Goal: Task Accomplishment & Management: Use online tool/utility

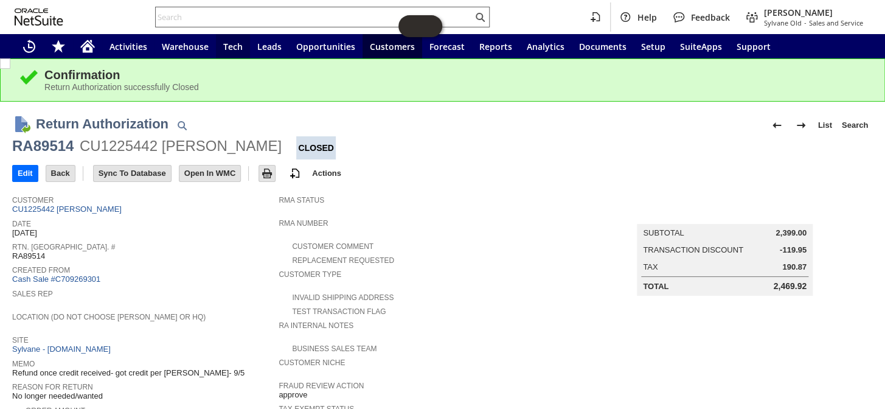
click at [239, 18] on input "text" at bounding box center [314, 17] width 317 height 15
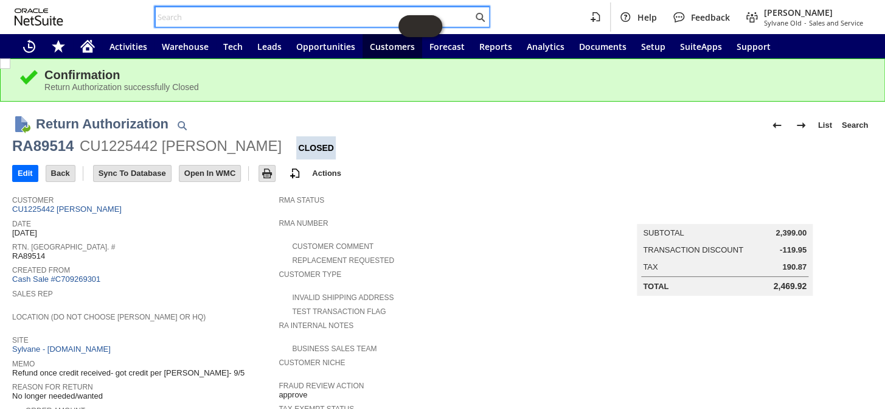
paste input "8643506039"
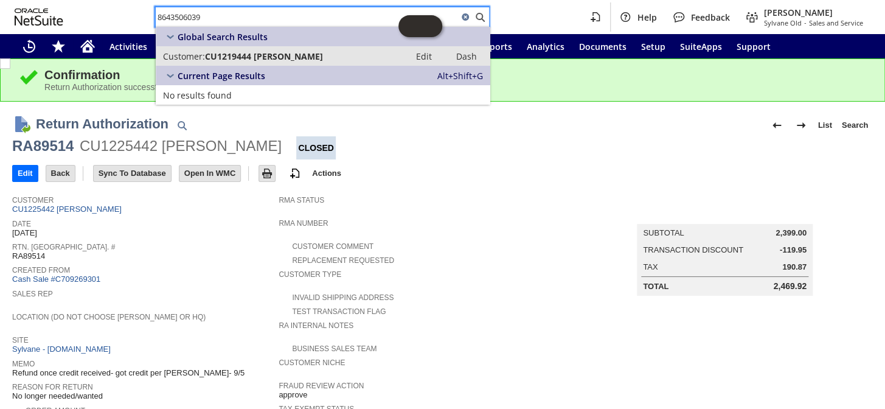
type input "8643506039"
click at [259, 55] on span "CU1219444 [PERSON_NAME]" at bounding box center [264, 56] width 118 height 12
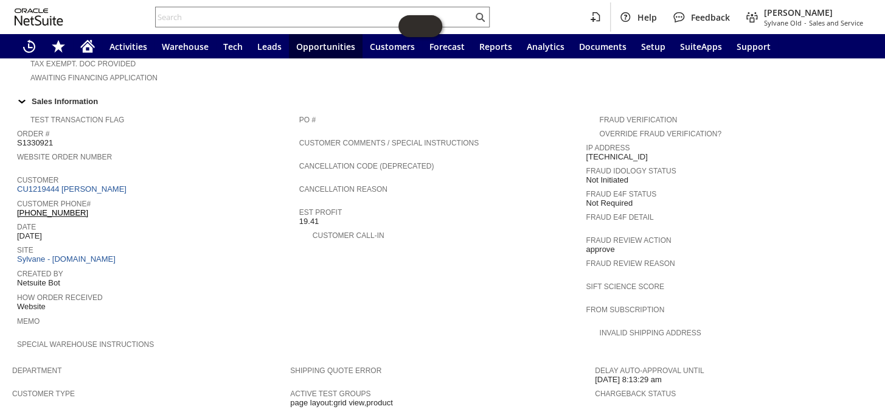
scroll to position [387, 0]
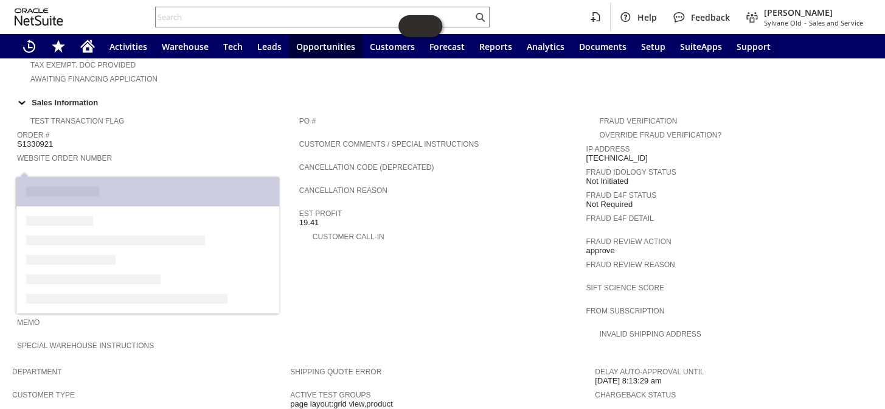
click at [123, 186] on link "CU1219444 [PERSON_NAME]" at bounding box center [73, 190] width 113 height 9
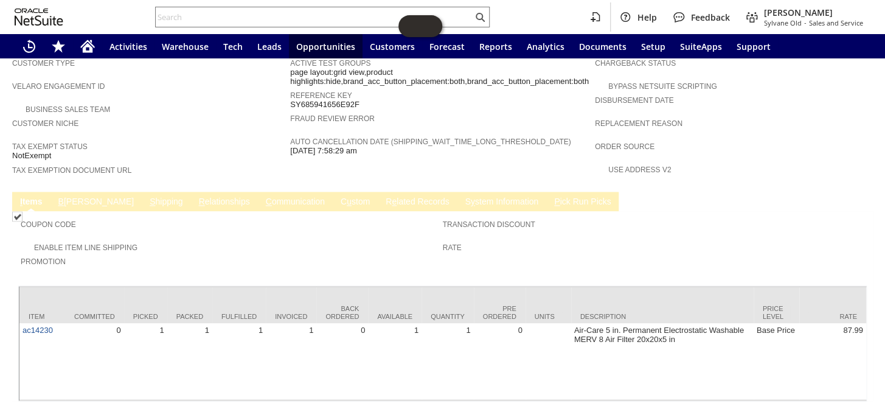
click at [263, 197] on link "C ommunication" at bounding box center [295, 203] width 65 height 12
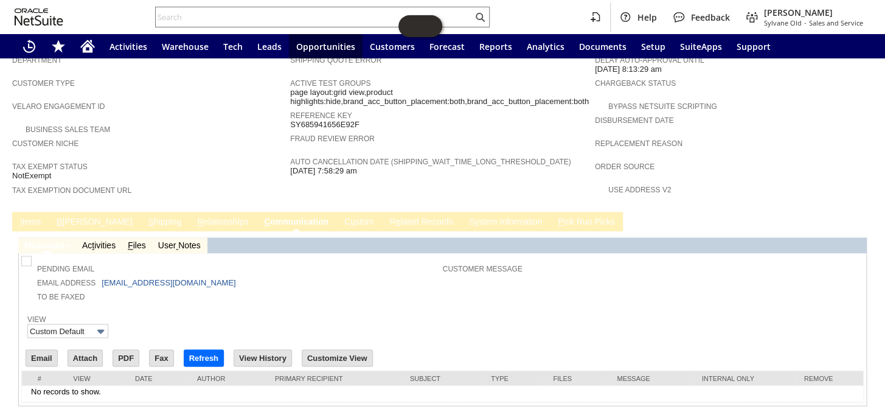
click at [35, 217] on link "I tems" at bounding box center [30, 223] width 27 height 12
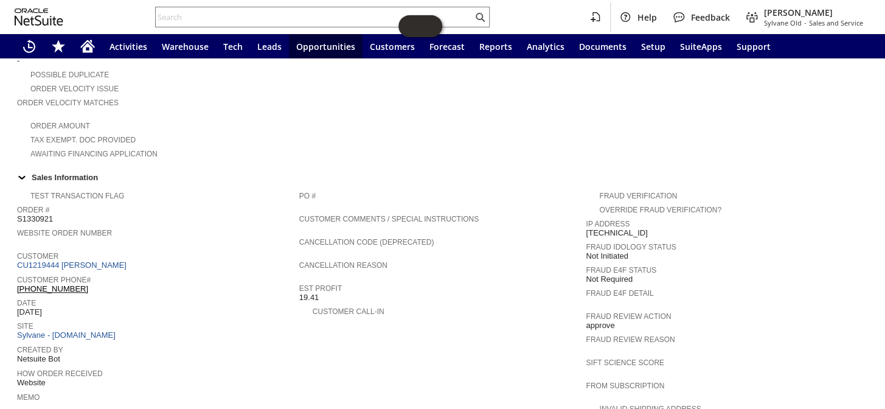
scroll to position [366, 0]
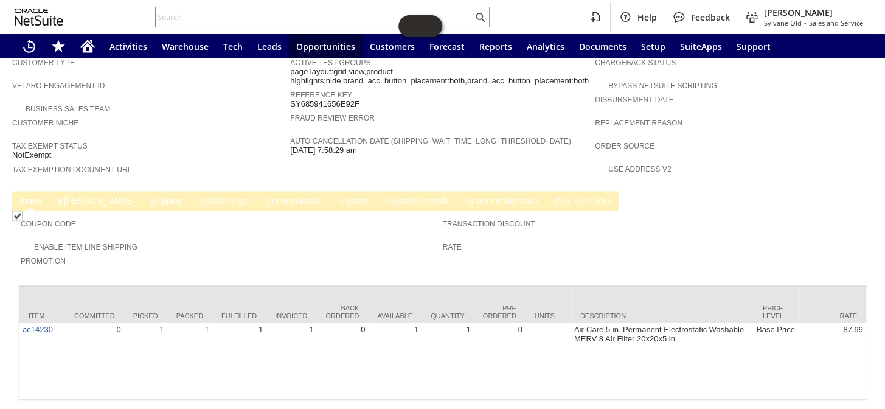
click at [147, 196] on link "S hipping" at bounding box center [167, 202] width 40 height 12
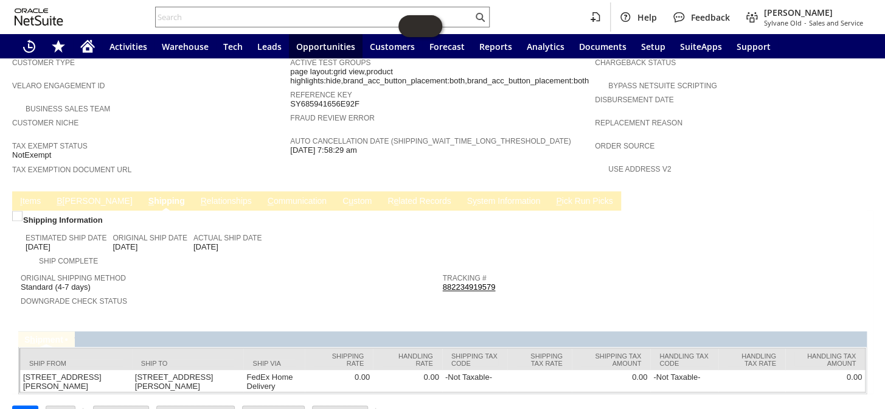
scroll to position [714, 0]
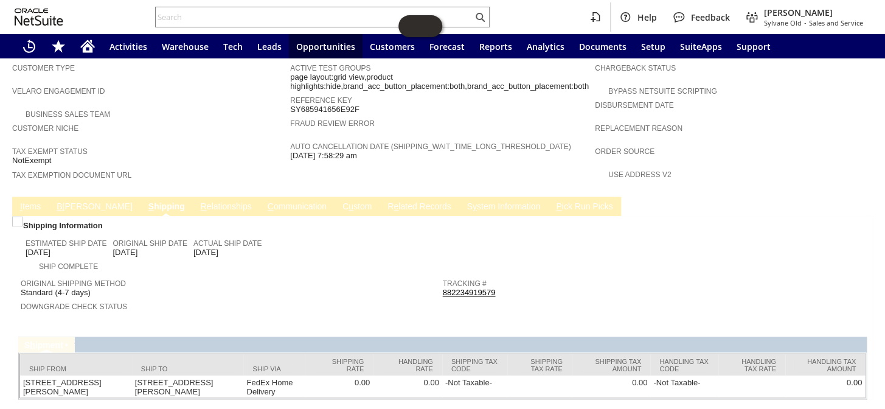
click at [265, 201] on link "C ommunication" at bounding box center [297, 207] width 65 height 12
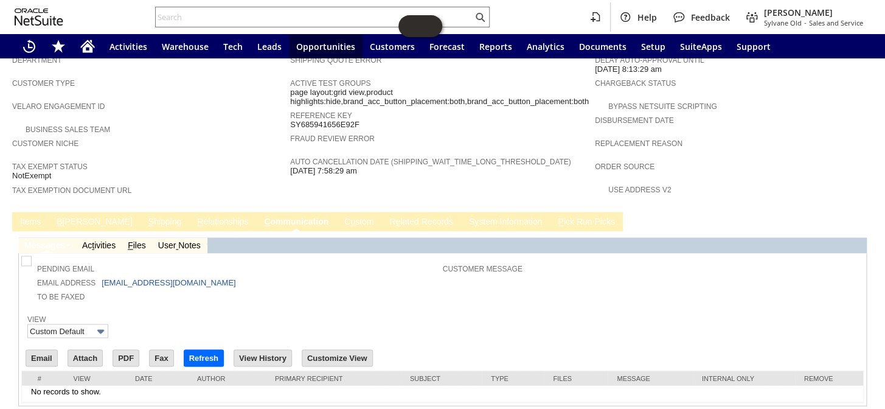
scroll to position [0, 0]
click at [29, 217] on link "I tems" at bounding box center [30, 223] width 27 height 12
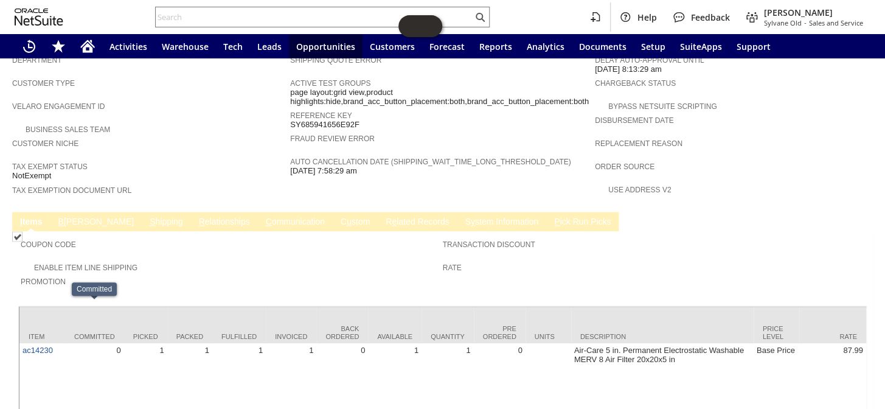
click at [69, 217] on link "B illing" at bounding box center [96, 223] width 82 height 12
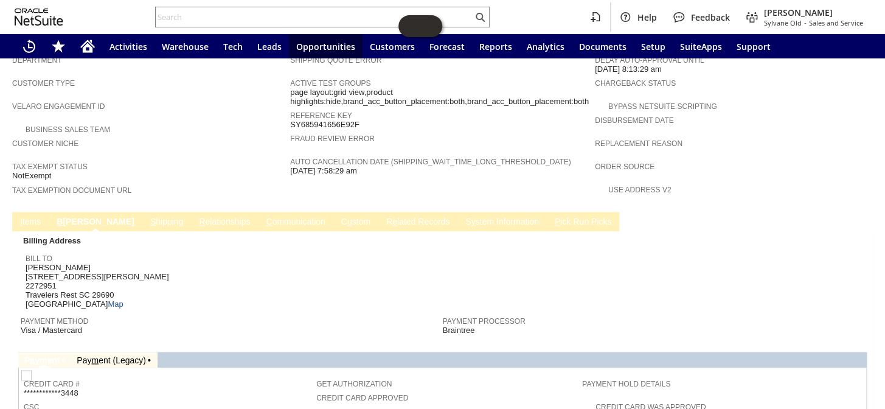
click at [263, 217] on link "C ommunication" at bounding box center [295, 223] width 65 height 12
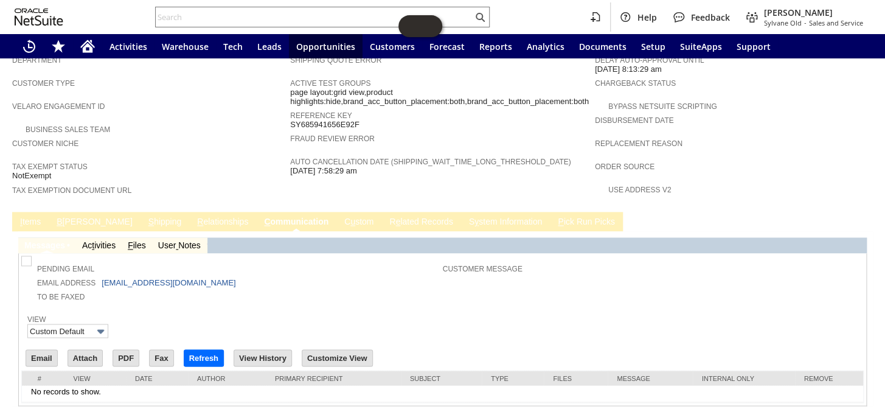
scroll to position [698, 0]
click at [55, 217] on link "B illing" at bounding box center [95, 223] width 82 height 12
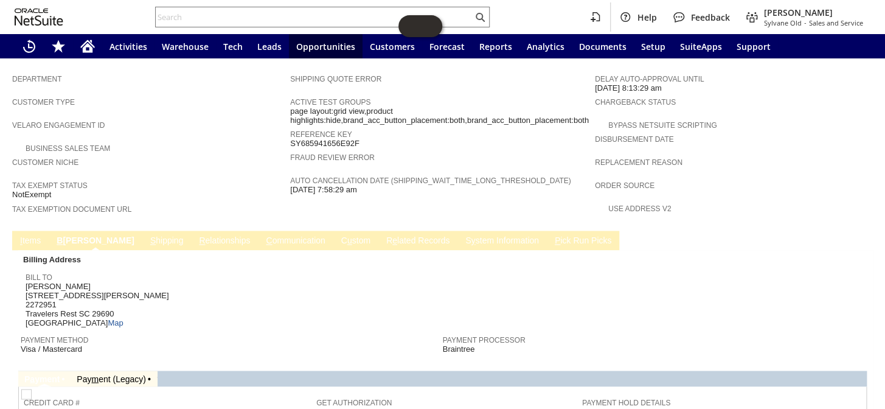
scroll to position [675, 0]
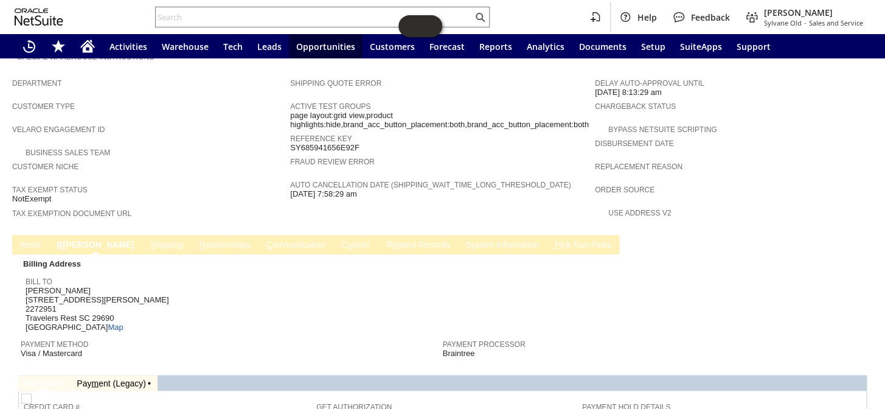
click at [263, 240] on link "C ommunication" at bounding box center [295, 246] width 65 height 12
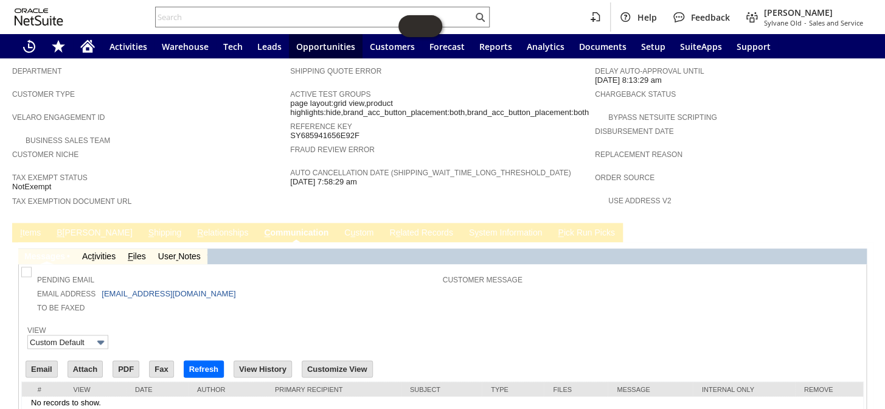
scroll to position [698, 0]
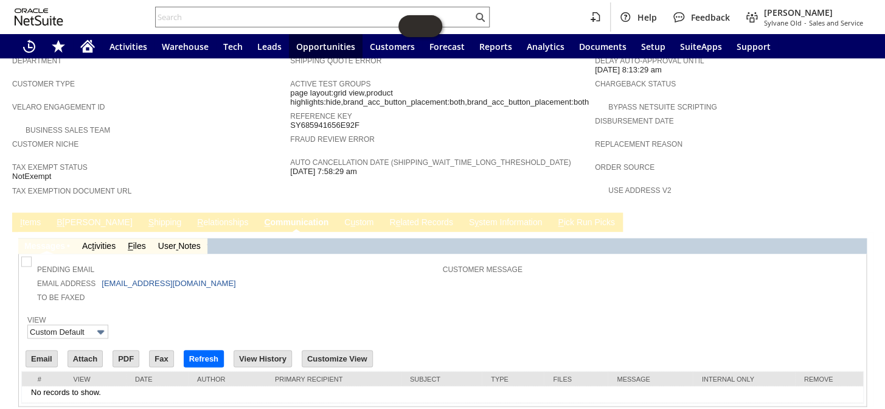
click at [24, 217] on link "I tems" at bounding box center [30, 223] width 27 height 12
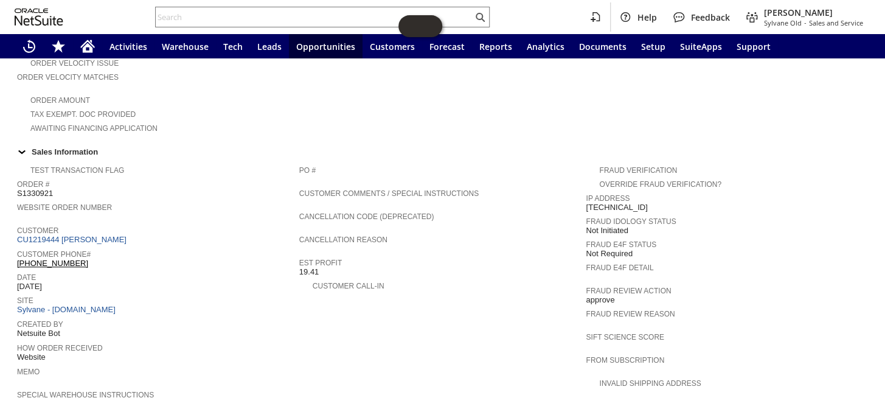
scroll to position [332, 0]
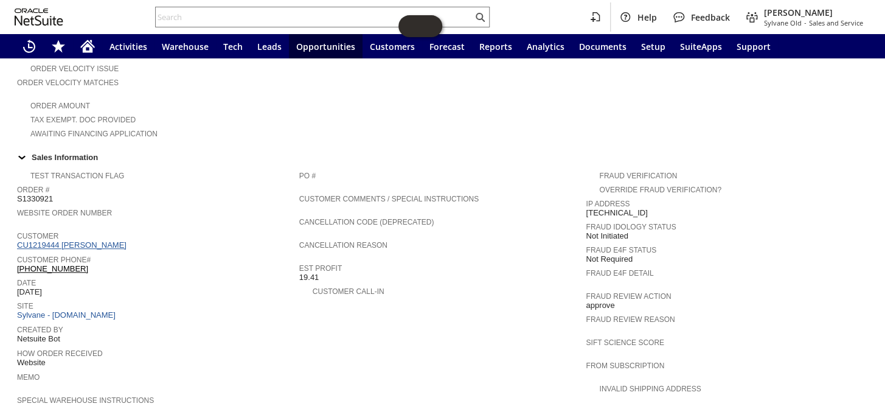
click at [110, 240] on link "CU1219444 Christopher Gasparian" at bounding box center [73, 244] width 113 height 9
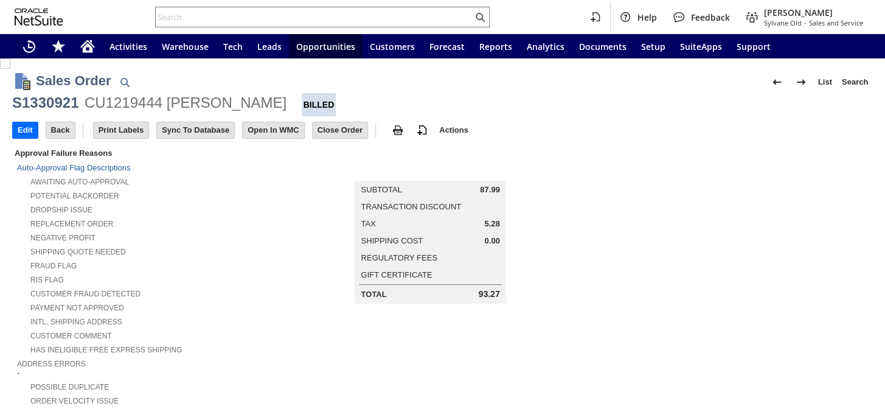
scroll to position [719, 0]
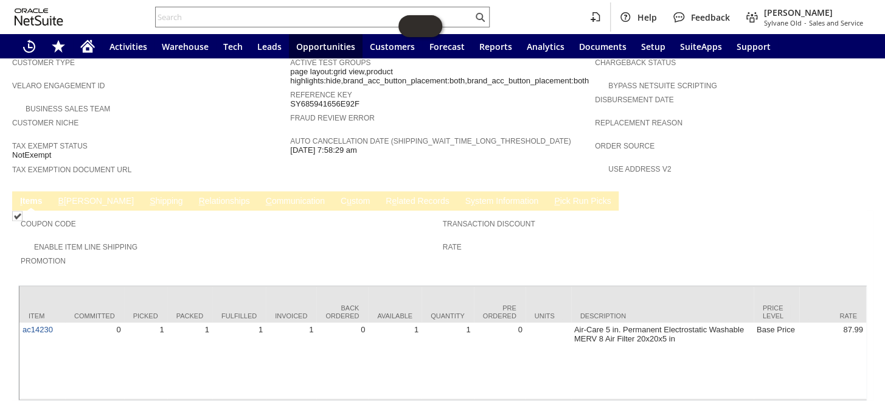
click at [263, 196] on link "C ommunication" at bounding box center [295, 202] width 65 height 12
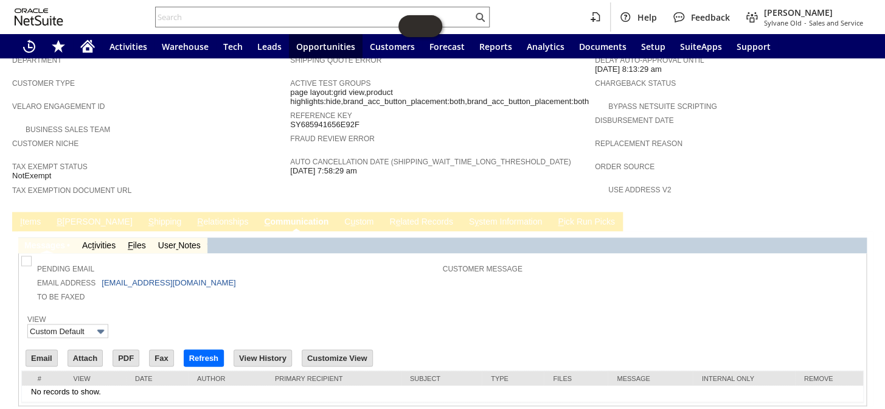
scroll to position [0, 0]
click at [32, 217] on link "I tems" at bounding box center [30, 223] width 27 height 12
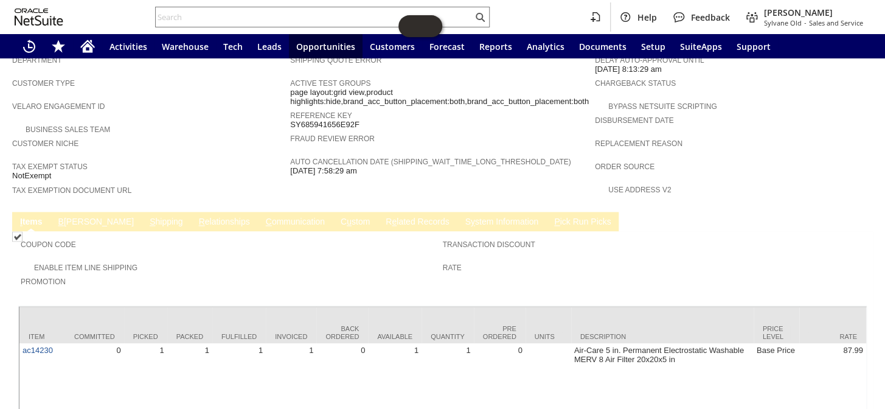
click at [263, 217] on link "C ommunication" at bounding box center [295, 223] width 65 height 12
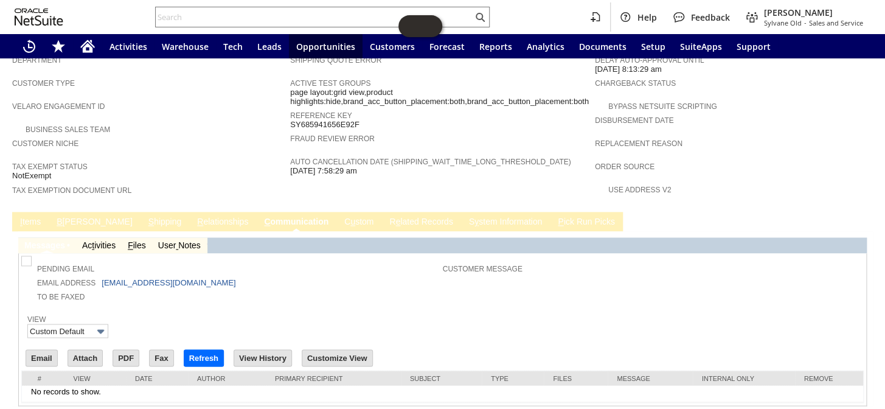
scroll to position [698, 0]
click at [31, 217] on link "I tems" at bounding box center [30, 223] width 27 height 12
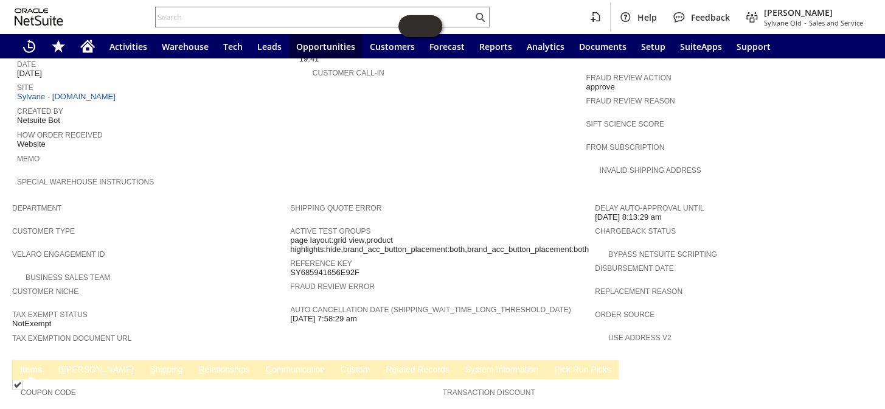
scroll to position [719, 0]
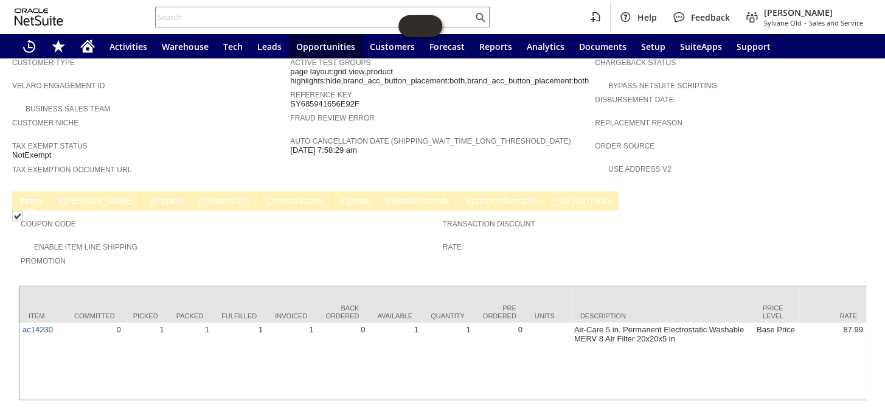
click at [263, 196] on link "C ommunication" at bounding box center [295, 202] width 65 height 12
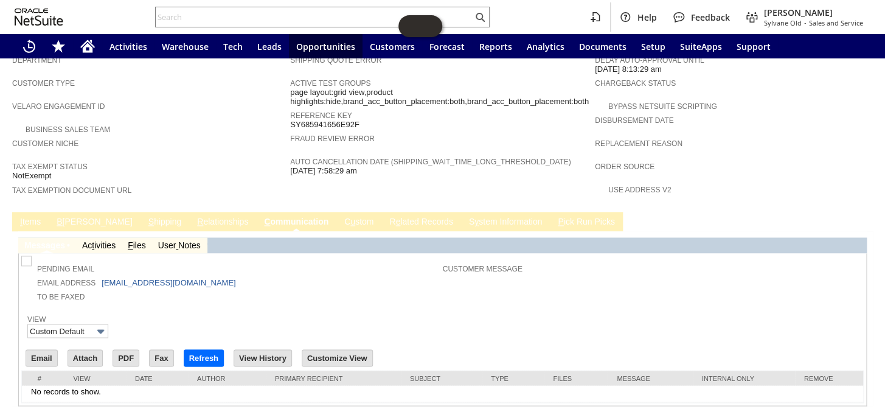
scroll to position [0, 0]
click at [34, 217] on link "I tems" at bounding box center [30, 223] width 27 height 12
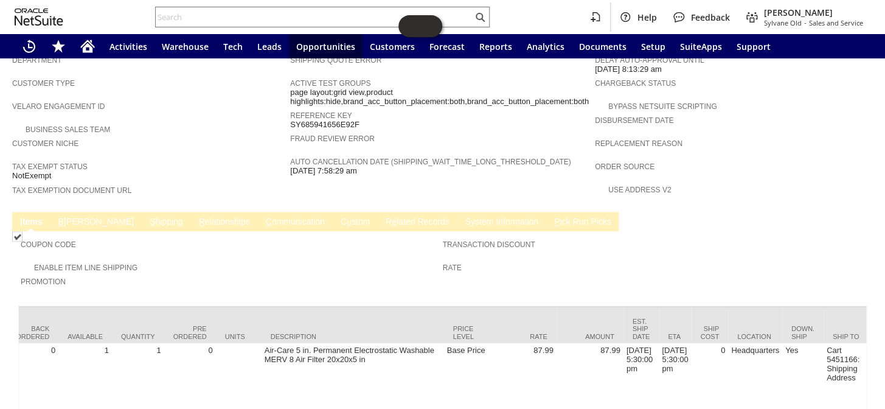
scroll to position [0, 322]
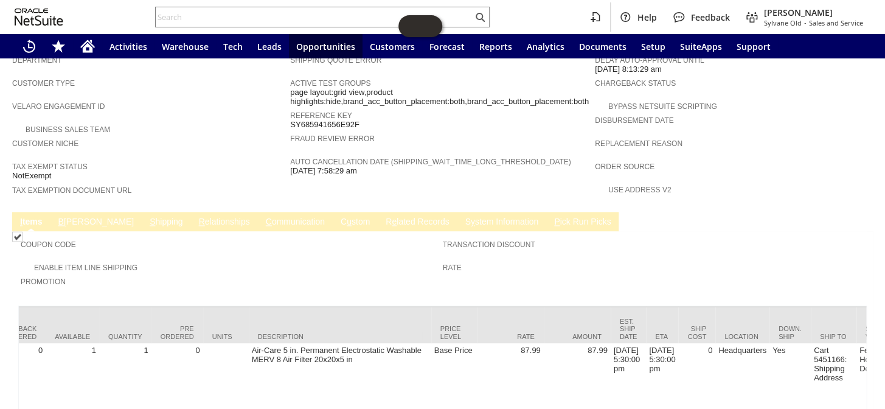
click at [258, 212] on td "C ommunication" at bounding box center [295, 221] width 75 height 19
click at [263, 217] on link "C ommunication" at bounding box center [295, 223] width 65 height 12
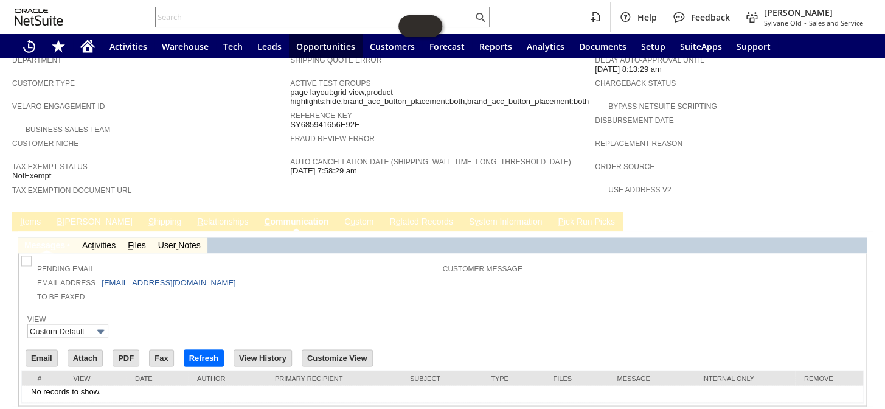
scroll to position [0, 0]
click at [30, 212] on td "I tems" at bounding box center [30, 221] width 37 height 19
click at [41, 217] on link "I tems" at bounding box center [30, 223] width 27 height 12
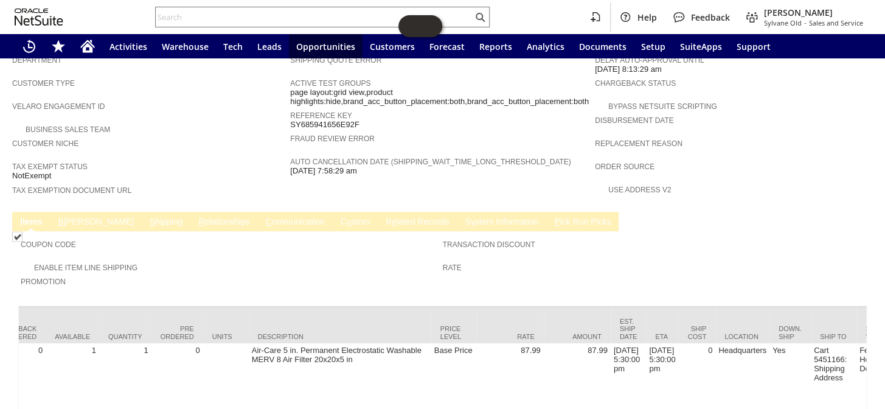
click at [263, 217] on link "C ommunication" at bounding box center [295, 223] width 65 height 12
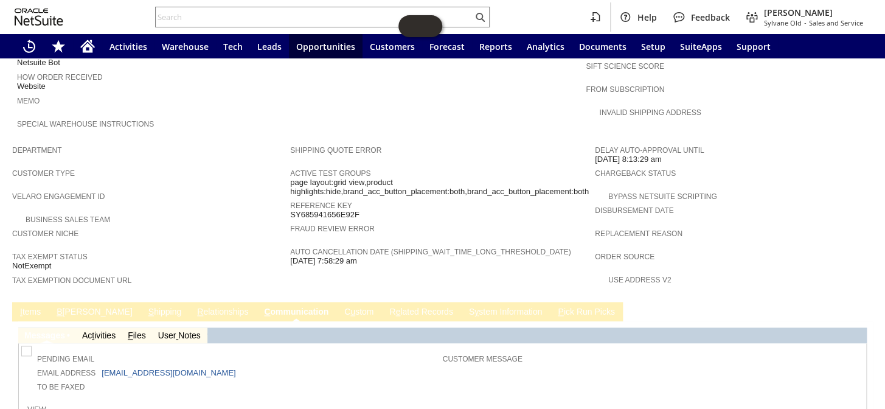
scroll to position [698, 0]
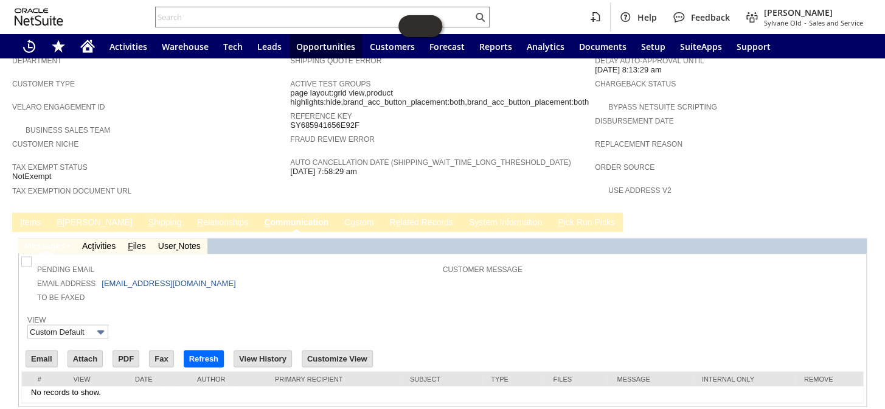
click at [34, 217] on link "I tems" at bounding box center [30, 223] width 27 height 12
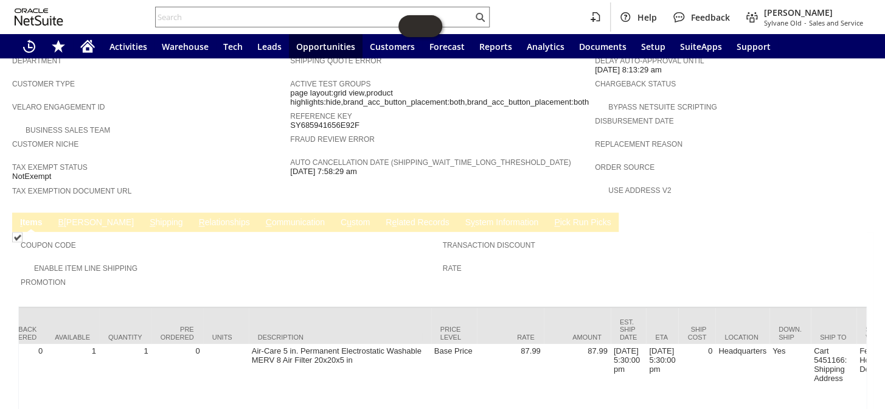
click at [263, 217] on link "C ommunication" at bounding box center [295, 223] width 65 height 12
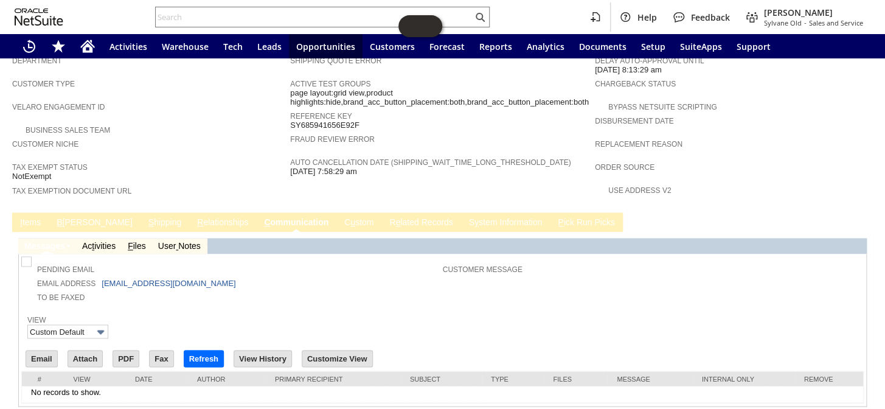
scroll to position [0, 0]
click at [35, 217] on link "I tems" at bounding box center [30, 223] width 27 height 12
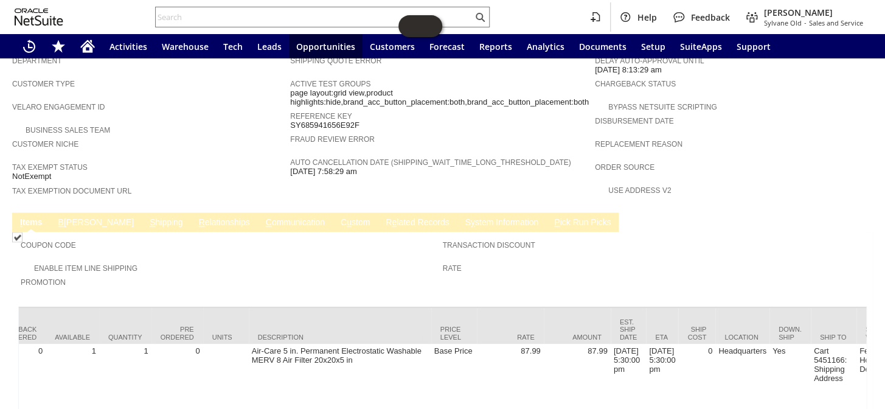
click at [147, 217] on link "S hipping" at bounding box center [167, 223] width 40 height 12
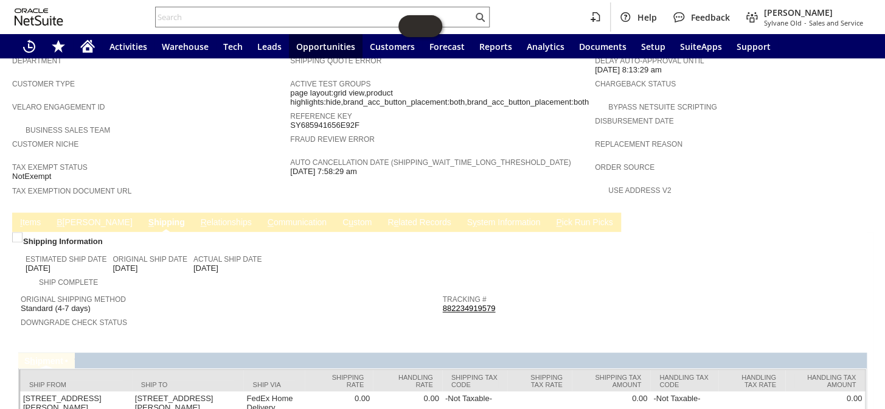
click at [265, 217] on link "C ommunication" at bounding box center [297, 223] width 65 height 12
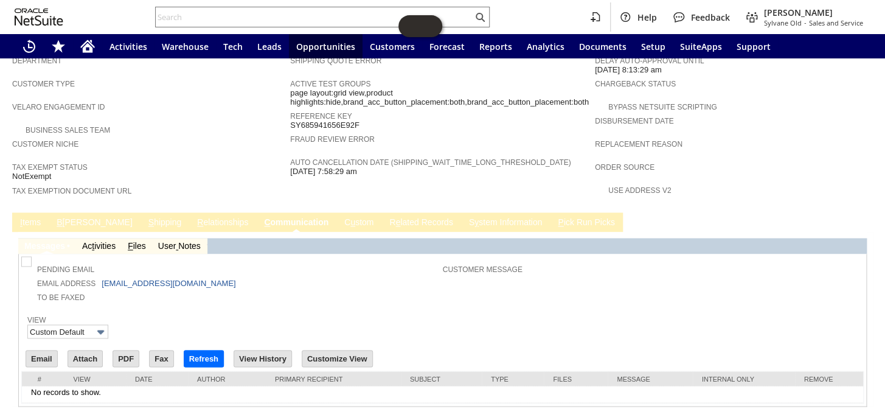
click at [37, 217] on link "I tems" at bounding box center [30, 223] width 27 height 12
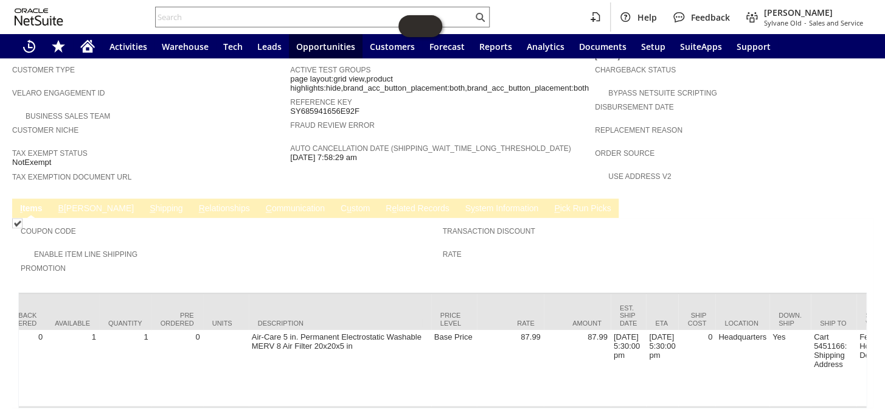
scroll to position [719, 0]
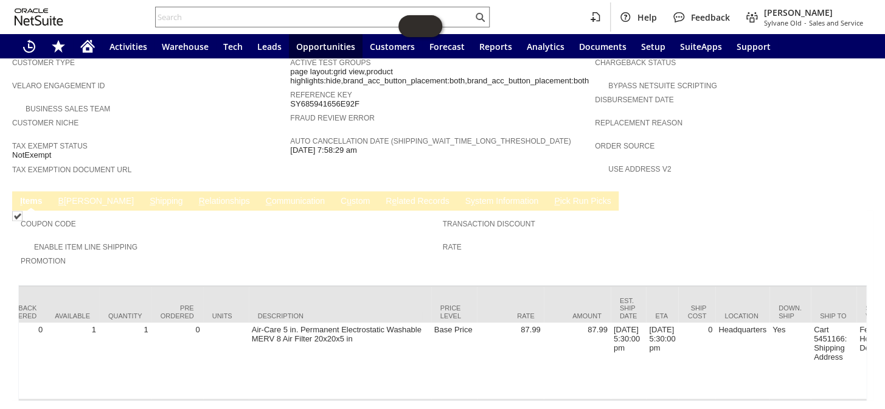
click at [263, 196] on link "C ommunication" at bounding box center [295, 202] width 65 height 12
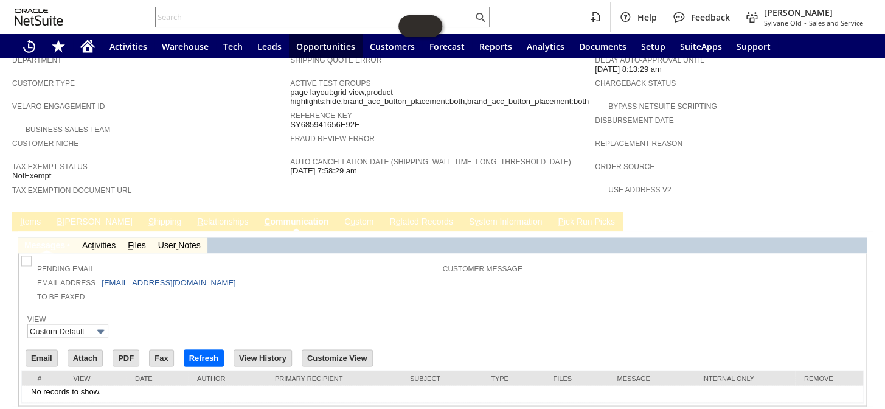
scroll to position [0, 0]
click at [341, 217] on link "C u stom" at bounding box center [358, 223] width 35 height 12
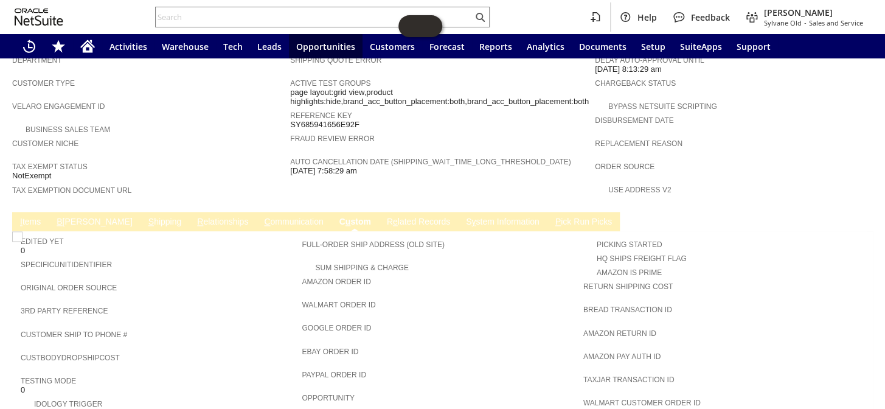
click at [75, 217] on link "B illing" at bounding box center [95, 223] width 82 height 12
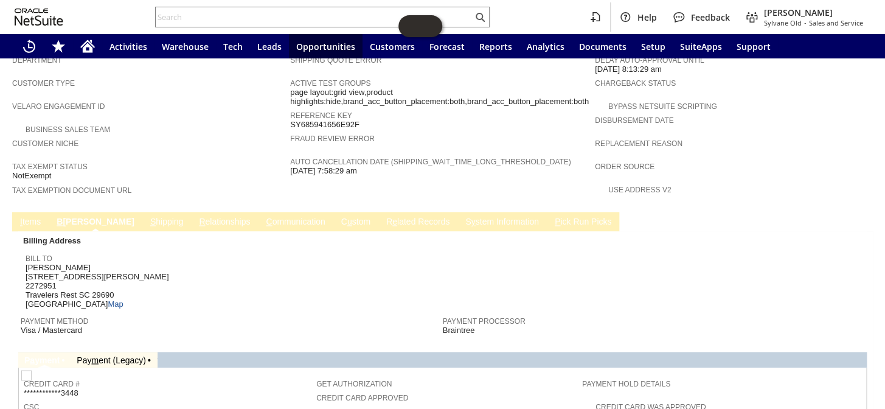
click at [263, 217] on link "C ommunication" at bounding box center [295, 223] width 65 height 12
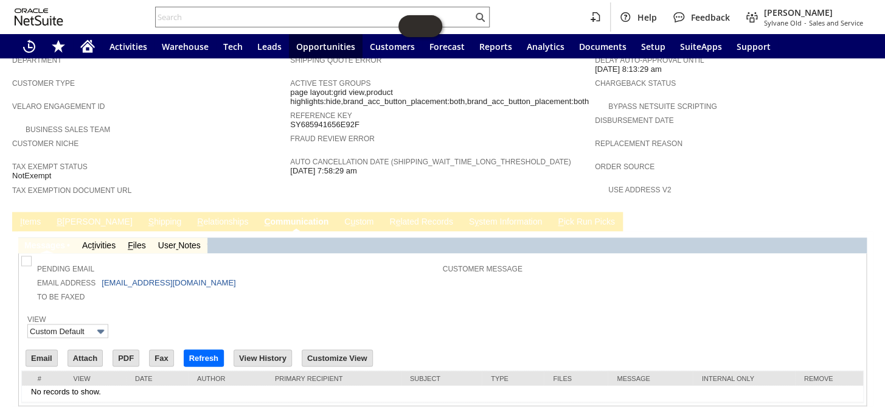
click at [24, 217] on link "I tems" at bounding box center [30, 223] width 27 height 12
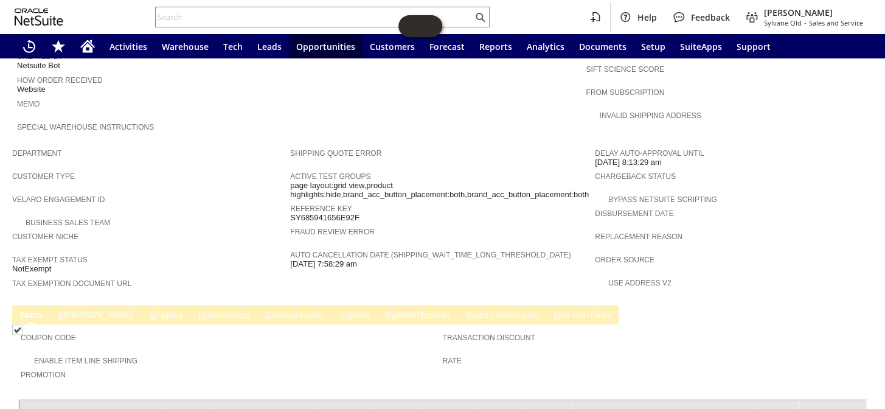
scroll to position [608, 0]
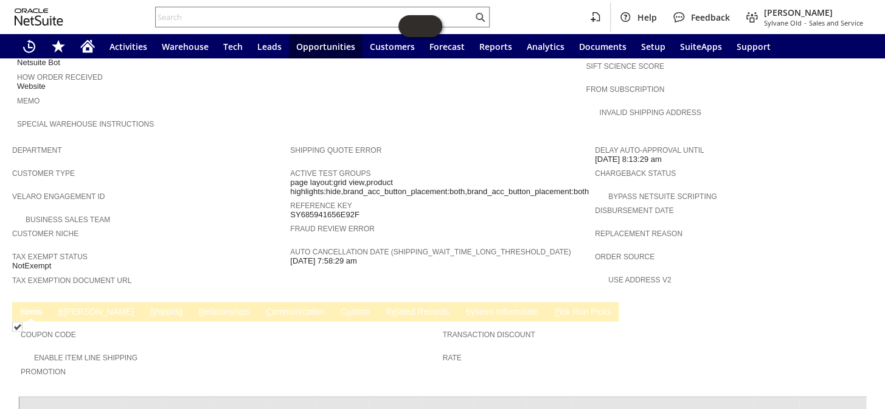
click at [263, 307] on link "C ommunication" at bounding box center [295, 313] width 65 height 12
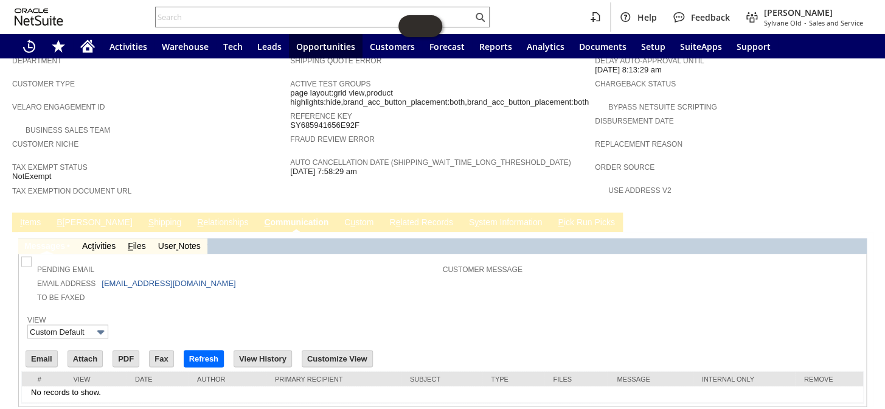
scroll to position [0, 0]
click at [32, 217] on link "I tems" at bounding box center [30, 223] width 27 height 12
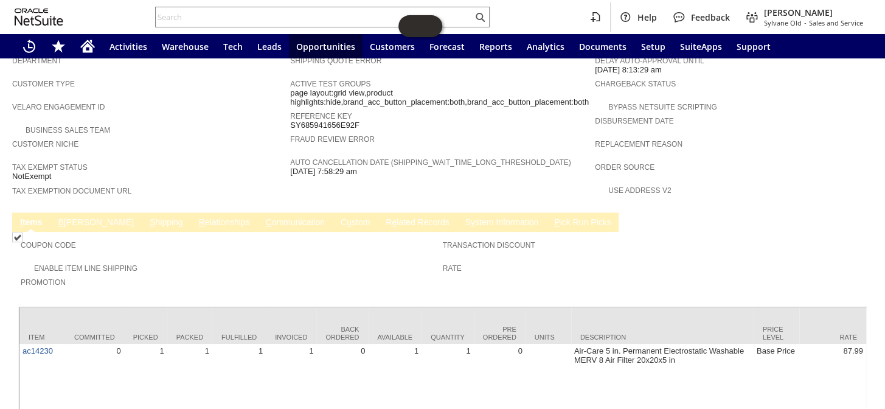
click at [263, 217] on link "C ommunication" at bounding box center [295, 223] width 65 height 12
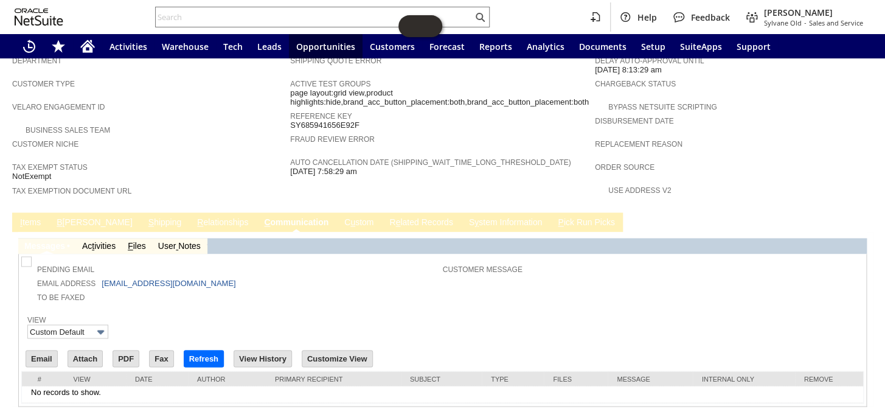
click at [341, 217] on link "C u stom" at bounding box center [358, 223] width 35 height 12
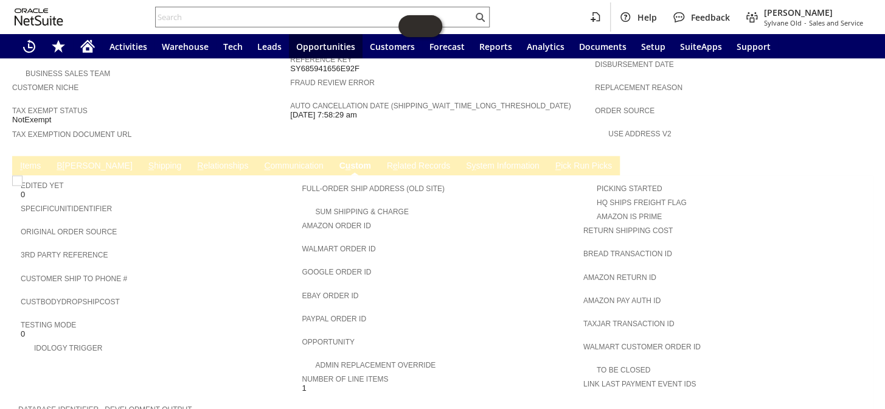
scroll to position [663, 0]
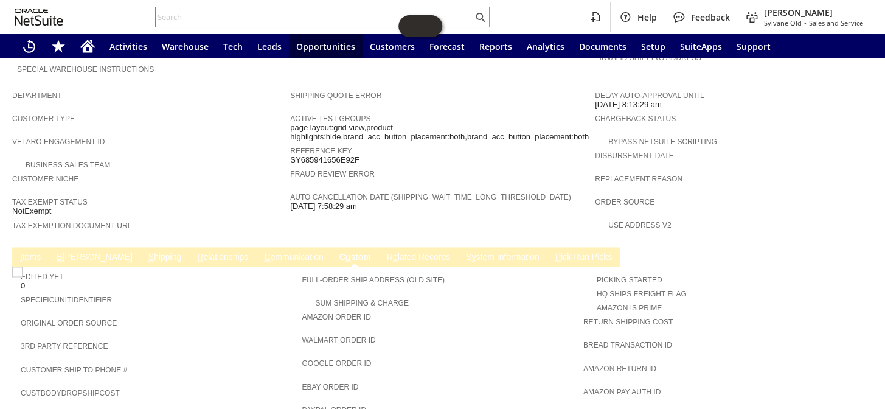
click at [27, 252] on link "I tems" at bounding box center [30, 258] width 27 height 12
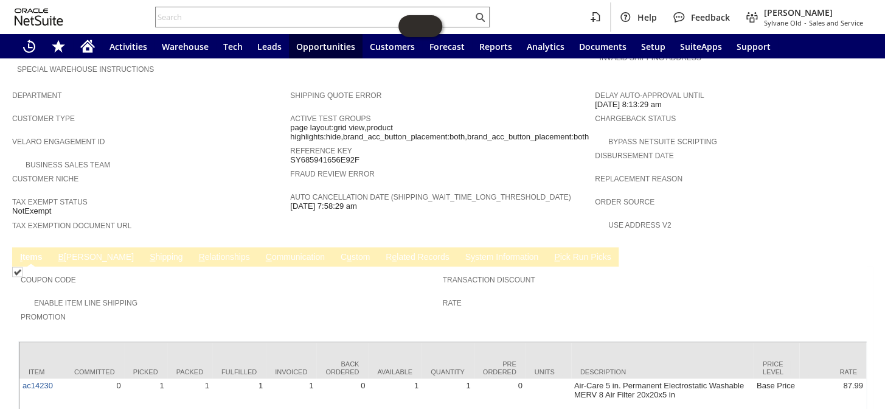
click at [263, 252] on link "C ommunication" at bounding box center [295, 258] width 65 height 12
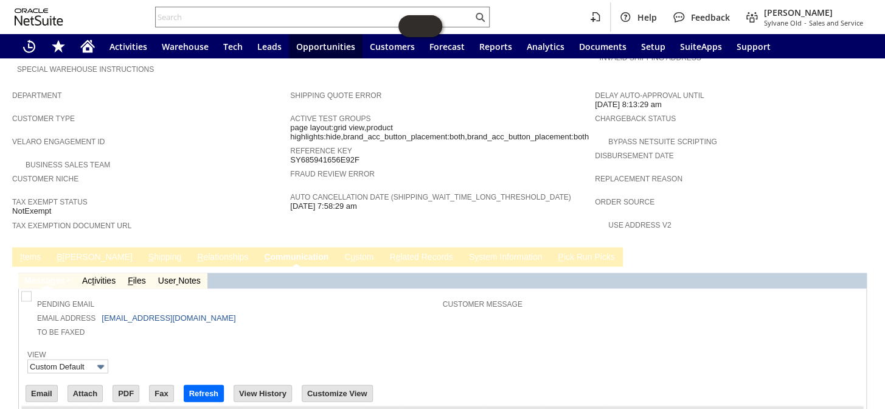
scroll to position [698, 0]
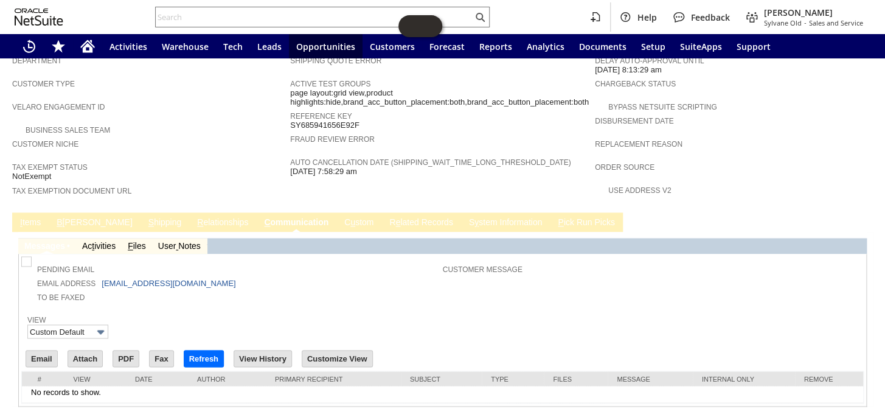
click at [28, 217] on link "I tems" at bounding box center [30, 223] width 27 height 12
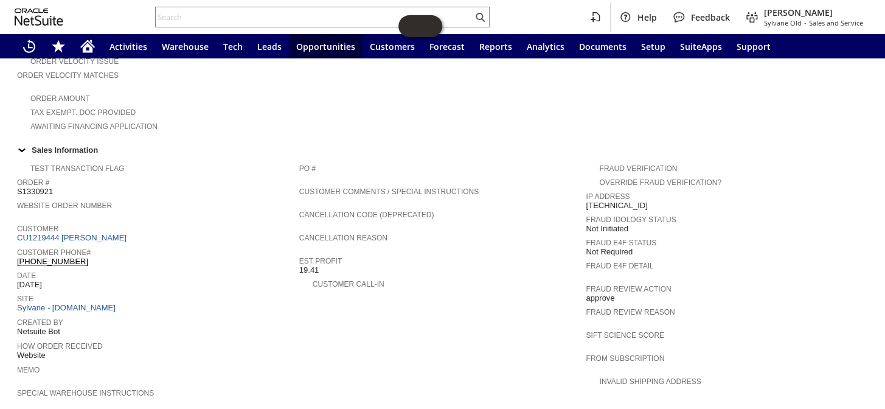
scroll to position [332, 0]
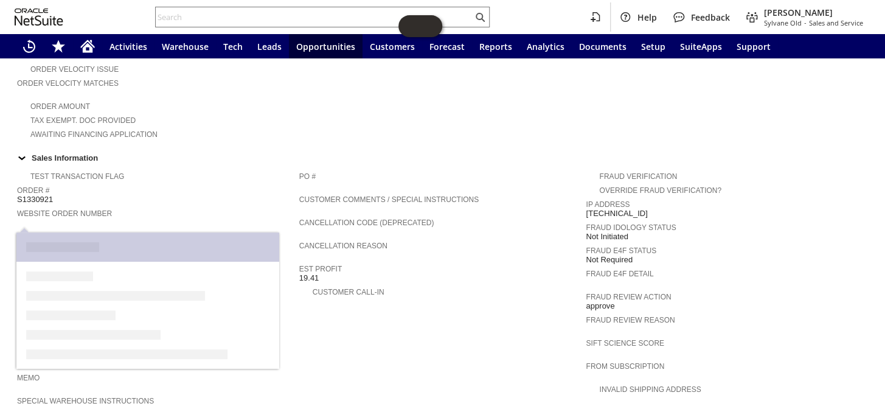
click at [100, 241] on link "CU1219444 Christopher Gasparian" at bounding box center [73, 245] width 113 height 9
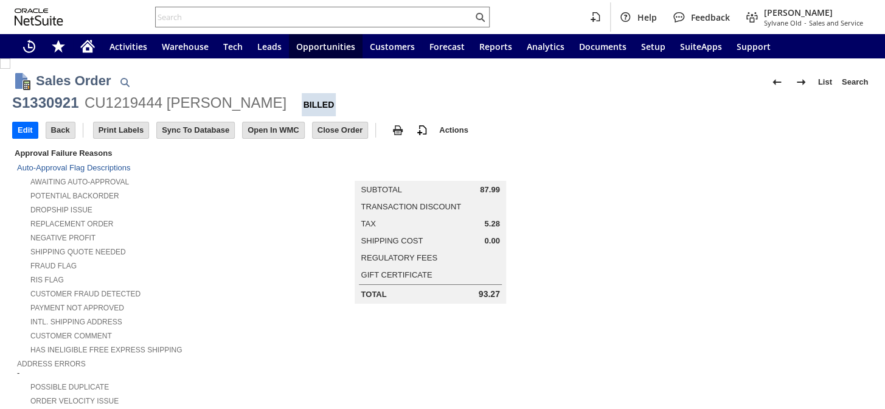
scroll to position [719, 0]
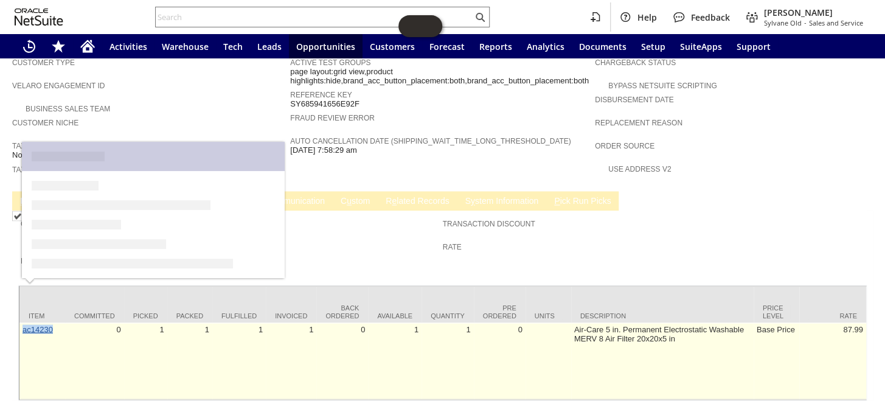
drag, startPoint x: 61, startPoint y: 284, endPoint x: 23, endPoint y: 290, distance: 39.4
click at [23, 322] on td "ac14230" at bounding box center [42, 360] width 46 height 77
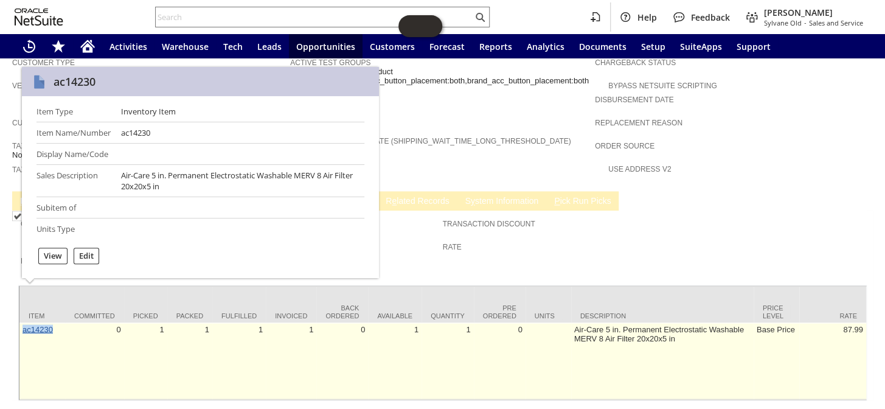
copy link "ac14230"
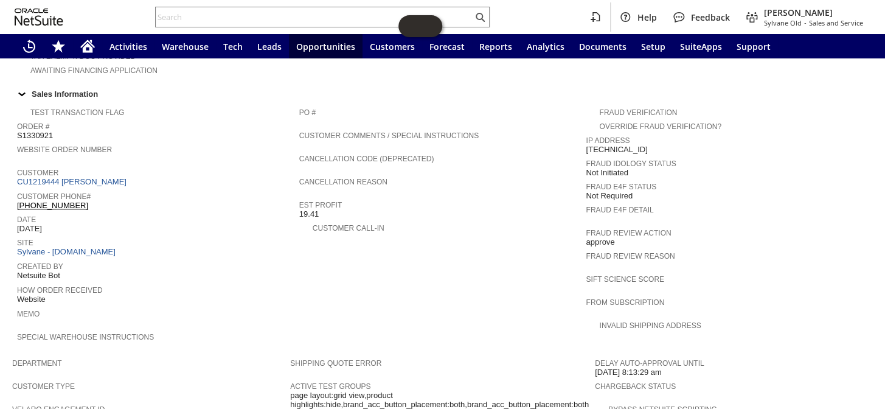
scroll to position [388, 0]
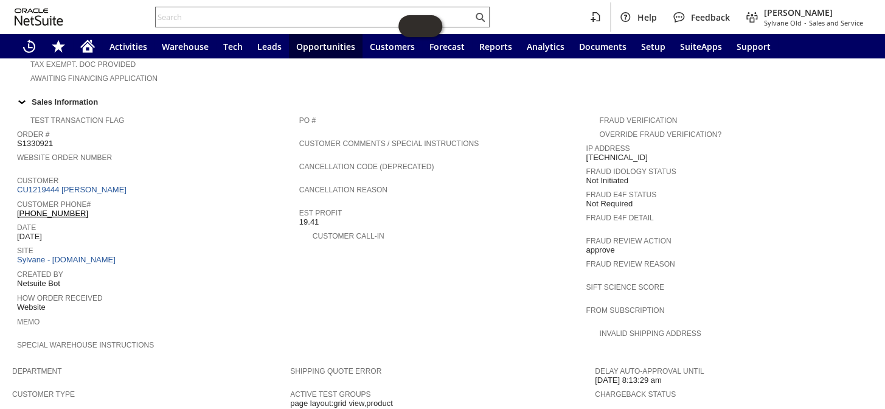
click at [228, 15] on input "text" at bounding box center [314, 17] width 317 height 15
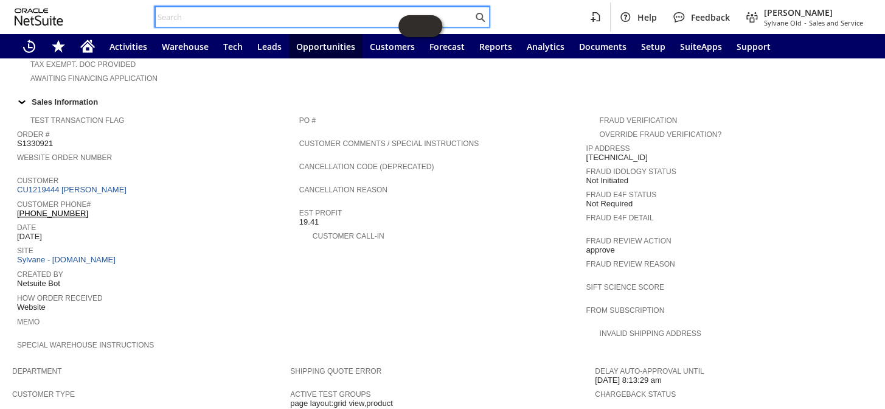
paste input "RA89360"
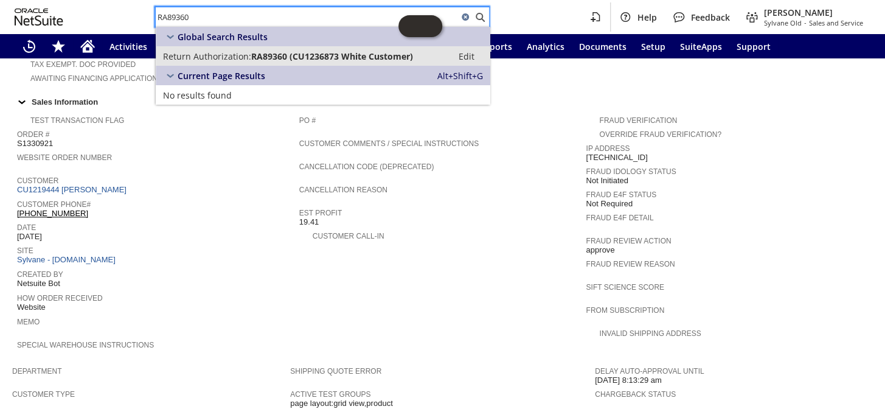
type input "RA89360"
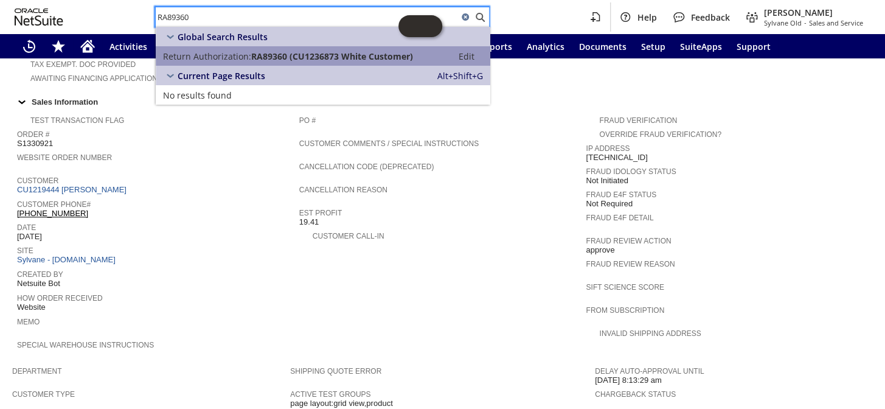
click at [277, 52] on span "RA89360 (CU1236873 White Customer)" at bounding box center [332, 56] width 162 height 12
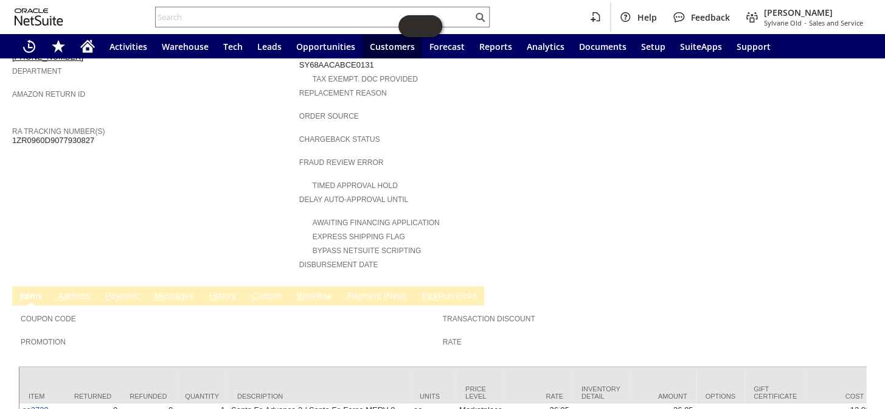
scroll to position [228, 0]
